Goal: Task Accomplishment & Management: Use online tool/utility

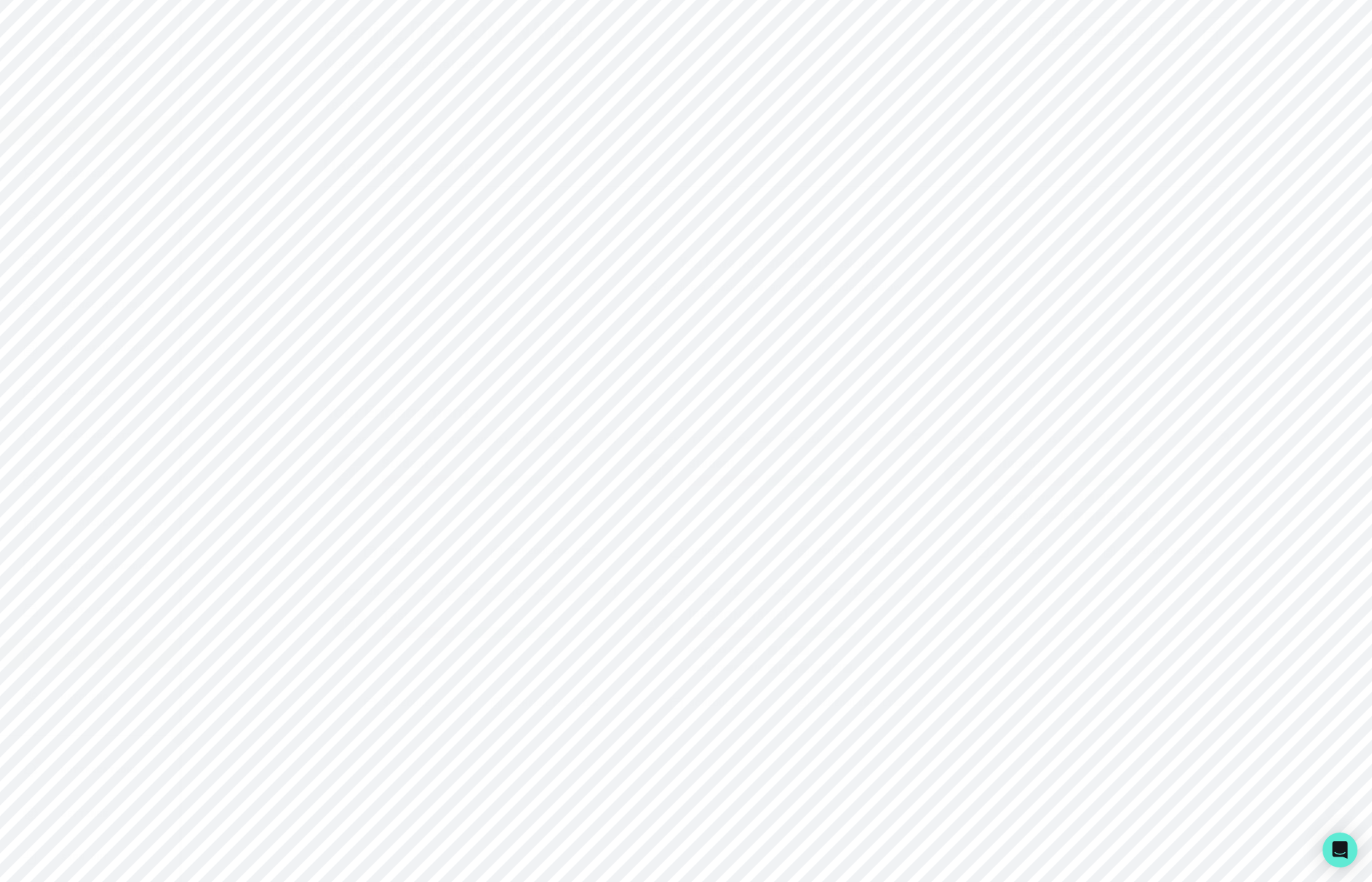
scroll to position [63, 0]
click at [110, 582] on div "Admin Data" at bounding box center [100, 590] width 157 height 17
click at [541, 157] on input "Search user by name or email" at bounding box center [776, 150] width 1143 height 36
paste input "[PERSON_NAME]"
type input "[PERSON_NAME]"
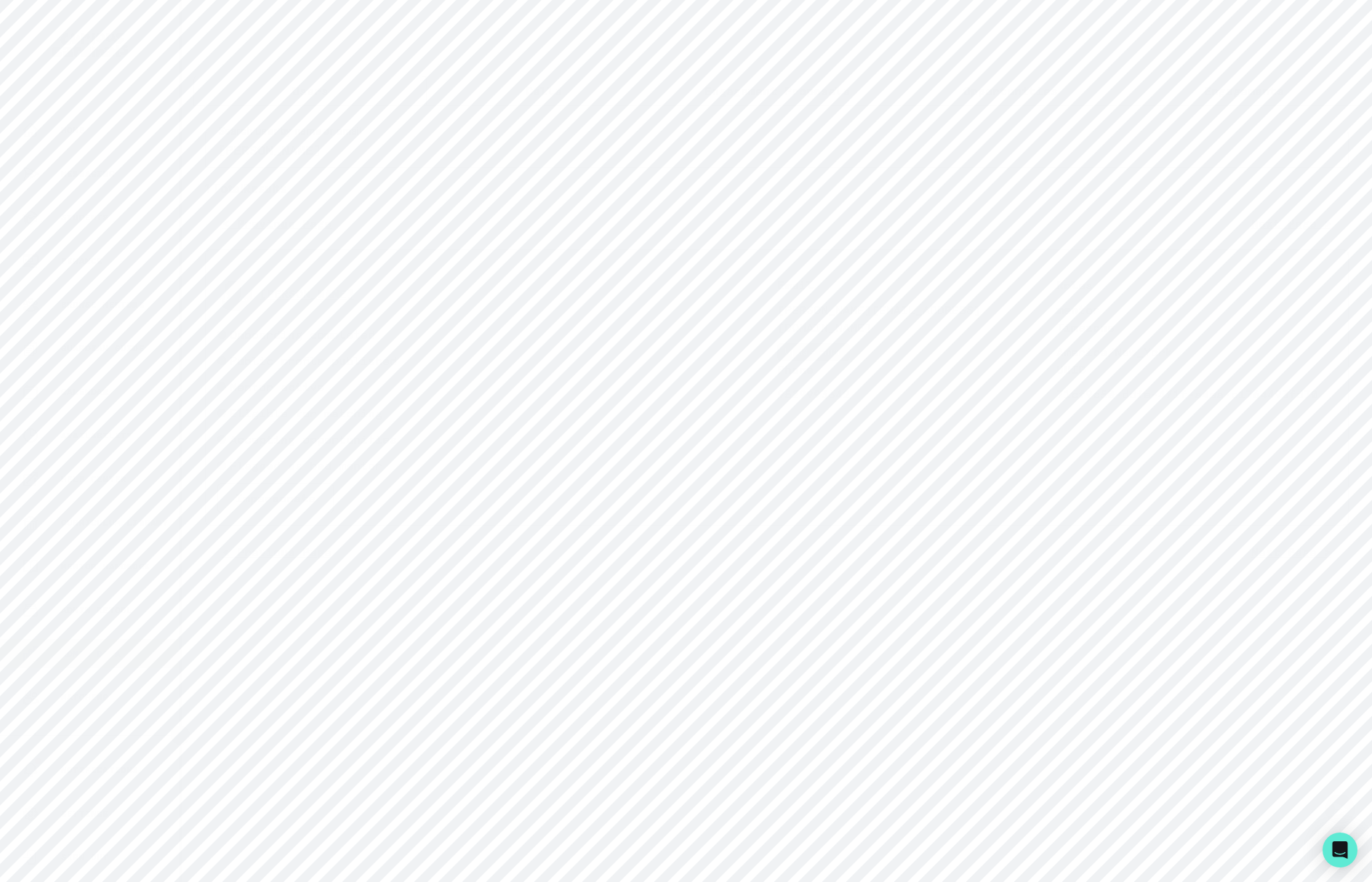
click at [313, 292] on button "[PERSON_NAME]" at bounding box center [307, 294] width 94 height 15
click at [815, 411] on button "Engagements" at bounding box center [832, 402] width 111 height 48
click at [785, 511] on button "[PERSON_NAME] Sports Analytics / Journalism Mentorship COMPLETE" at bounding box center [777, 524] width 836 height 29
click at [86, 651] on p "Admin Data" at bounding box center [91, 654] width 60 height 12
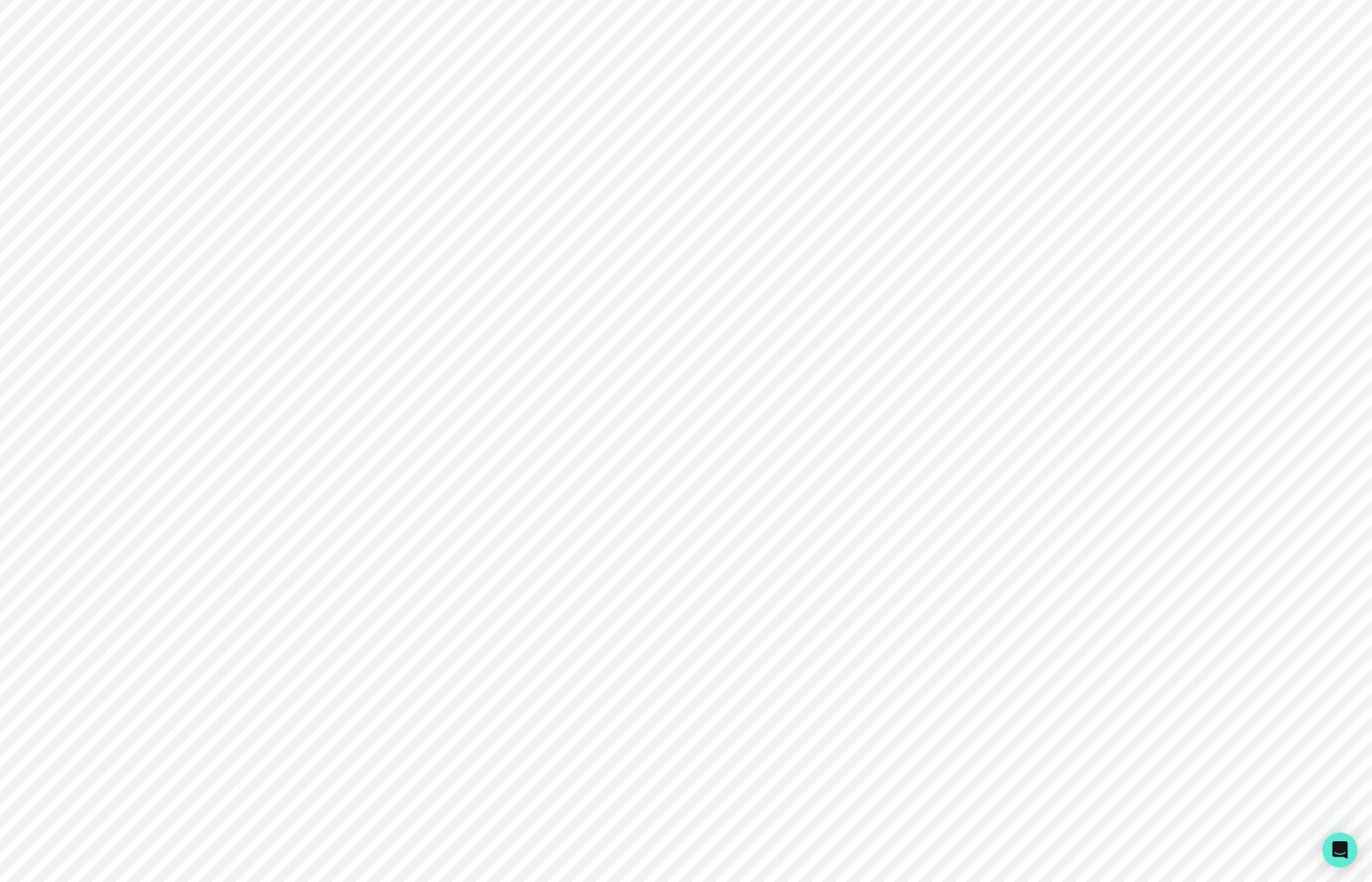
click at [1254, 86] on p "Engagements" at bounding box center [1244, 91] width 80 height 17
click at [792, 178] on input "Engagement Title" at bounding box center [777, 170] width 377 height 29
paste input "[PERSON_NAME]"
type input "[PERSON_NAME]"
click button "submit" at bounding box center [0, 0] width 0 height 0
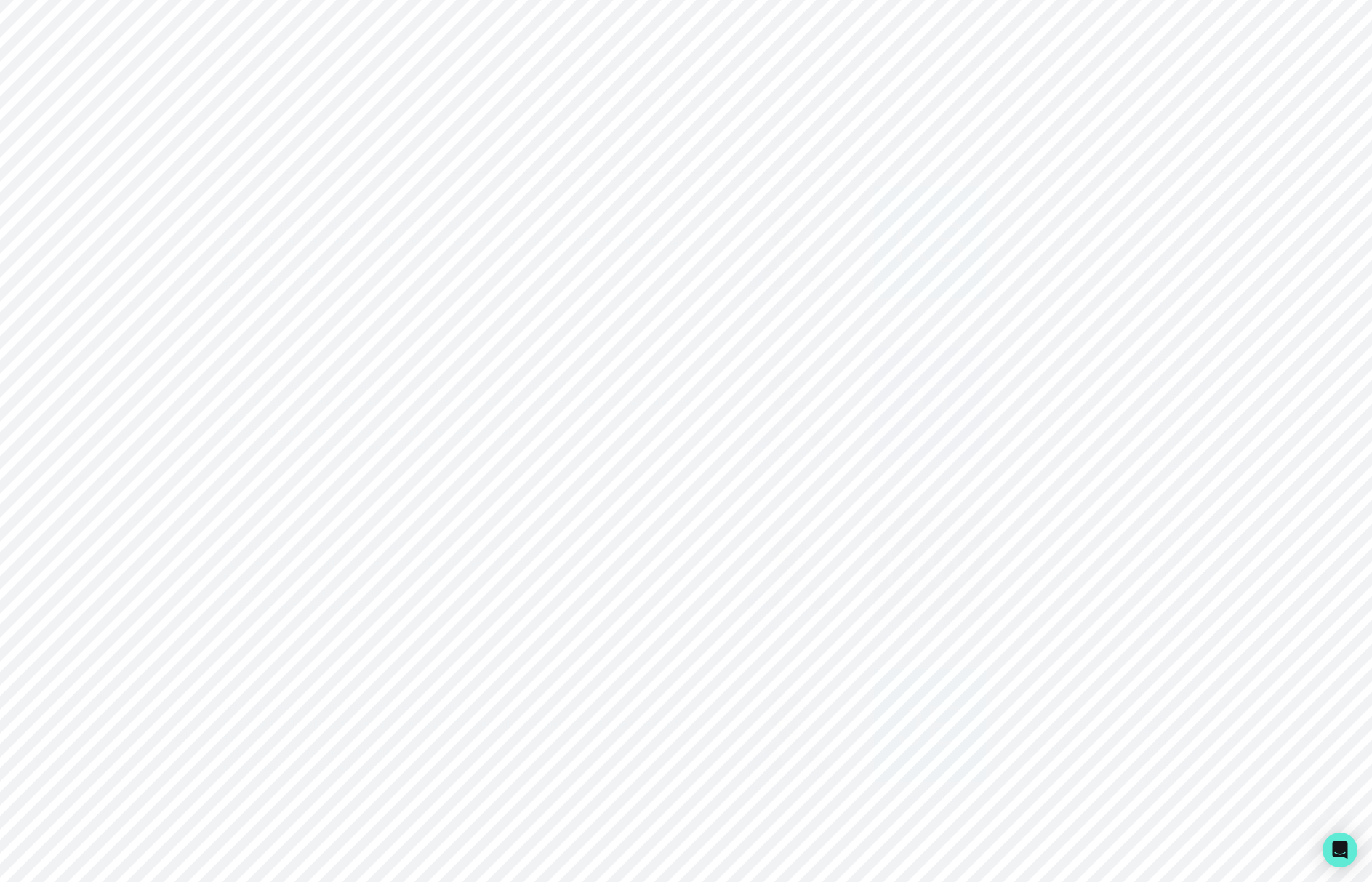
scroll to position [102, 0]
click at [1024, 393] on span "🔄 CANCELLED" at bounding box center [1062, 402] width 79 height 24
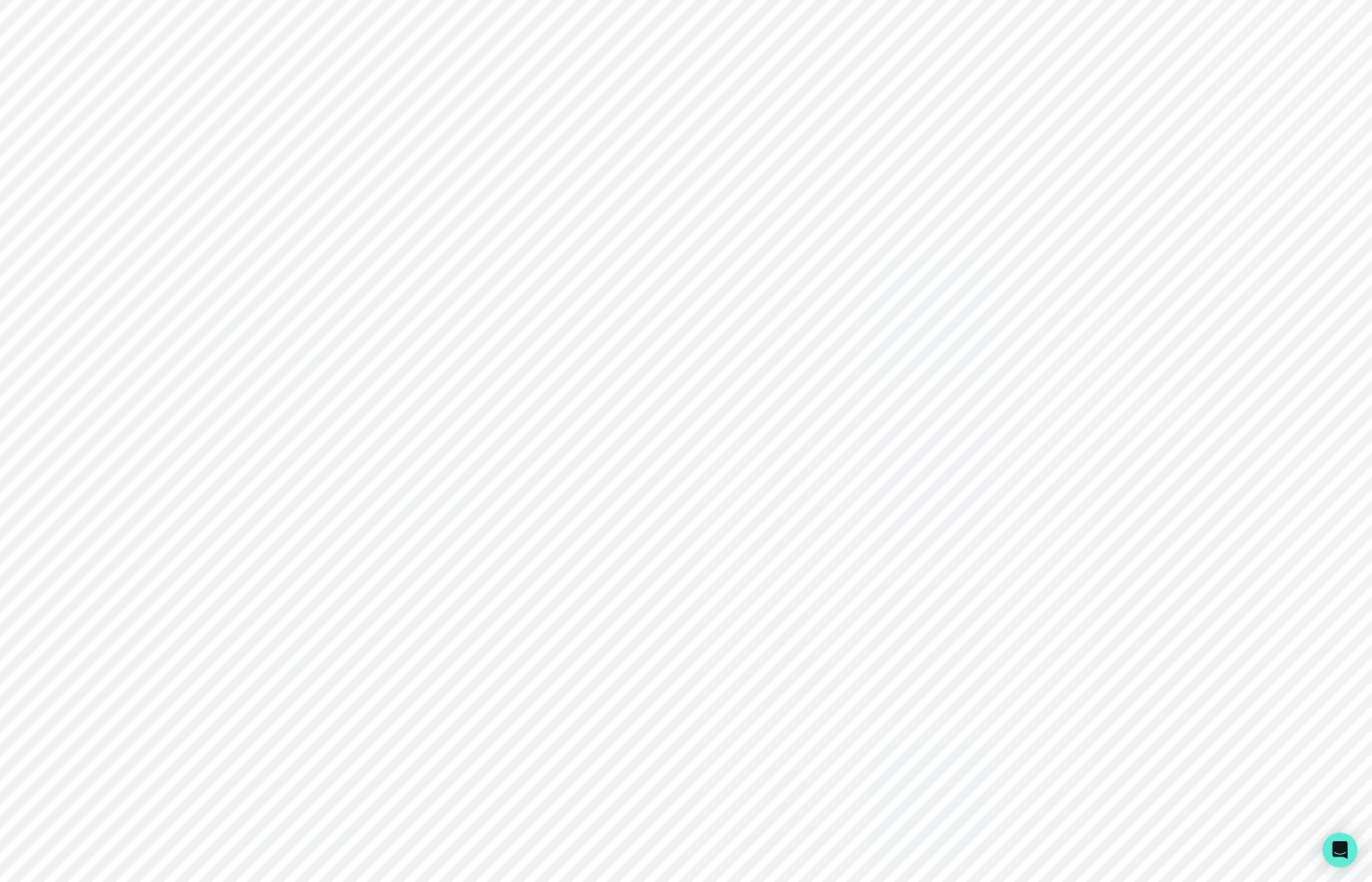
click at [260, 73] on div "Users Calls Engagement Proposals Opportunities Engagements All Engagements Enga…" at bounding box center [776, 479] width 1167 height 958
click at [339, 92] on button "Users" at bounding box center [309, 91] width 233 height 31
click at [363, 140] on input "Search user by name or email" at bounding box center [776, 150] width 1143 height 36
type input "levich"
click at [288, 344] on button "Impersonate" at bounding box center [276, 341] width 116 height 31
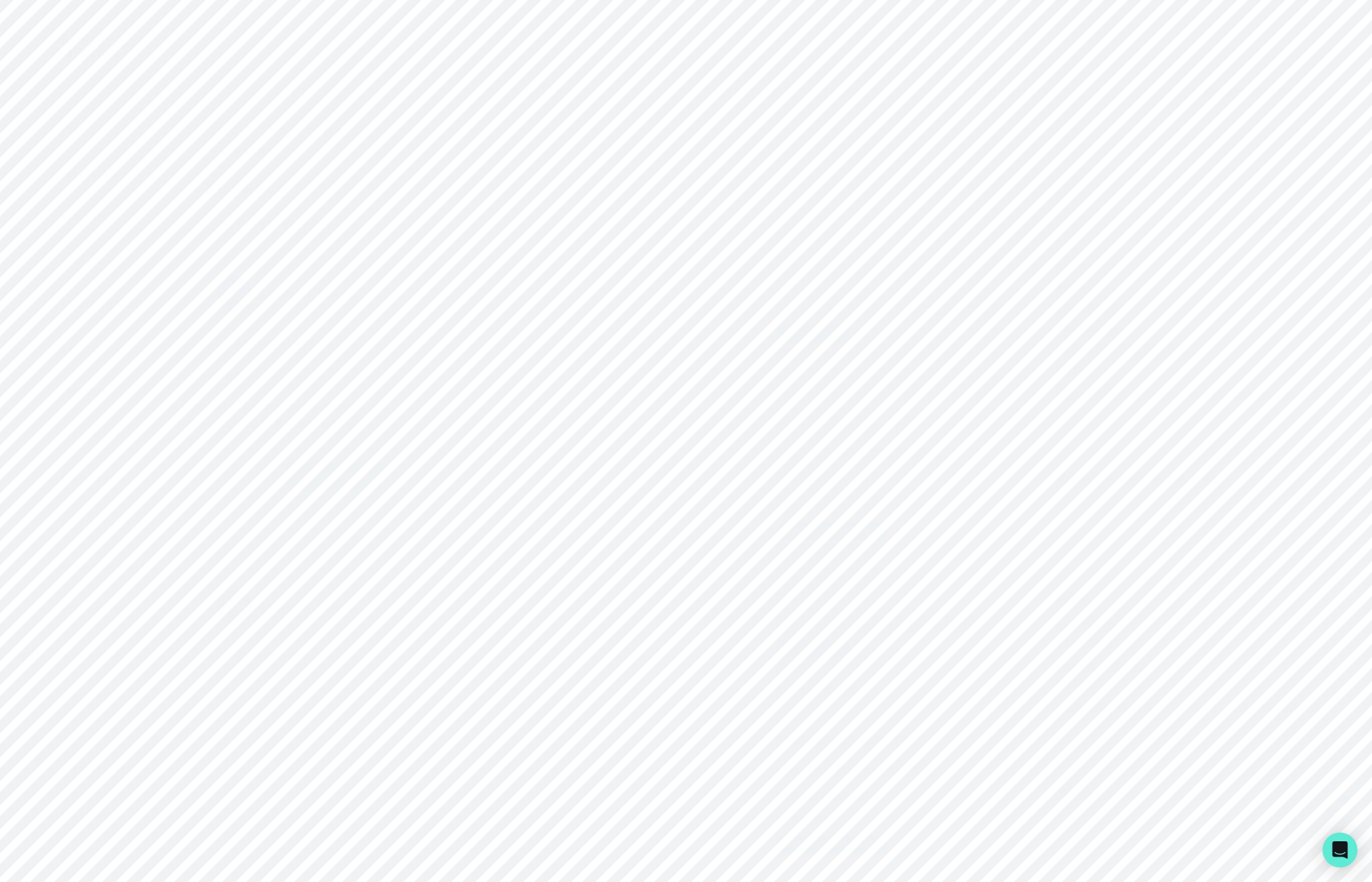
click at [315, 477] on button "Impersonate" at bounding box center [334, 476] width 95 height 29
